Goal: Navigation & Orientation: Find specific page/section

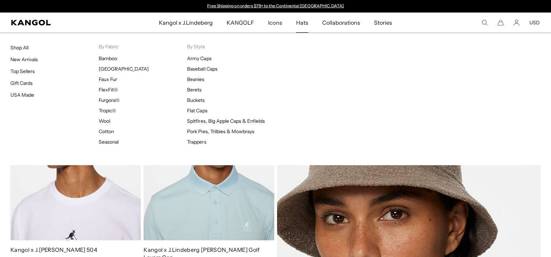
click at [278, 21] on span "Icons" at bounding box center [275, 23] width 14 height 20
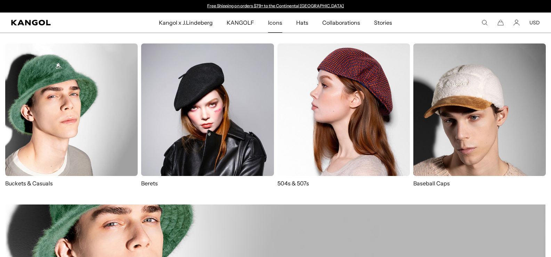
click at [313, 81] on img at bounding box center [343, 109] width 132 height 132
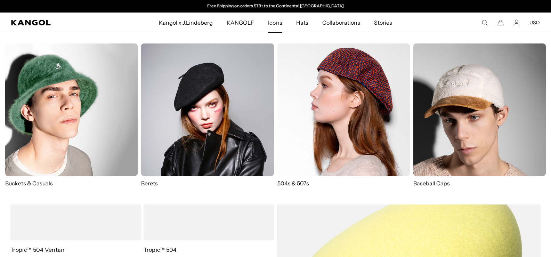
click at [47, 133] on img at bounding box center [71, 109] width 132 height 132
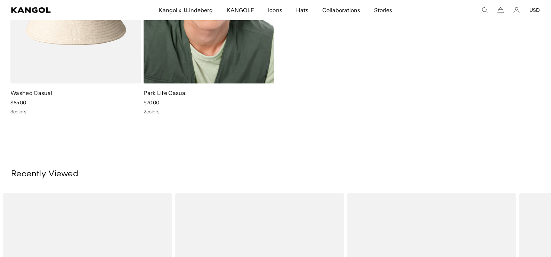
scroll to position [1807, 0]
